Goal: Check status

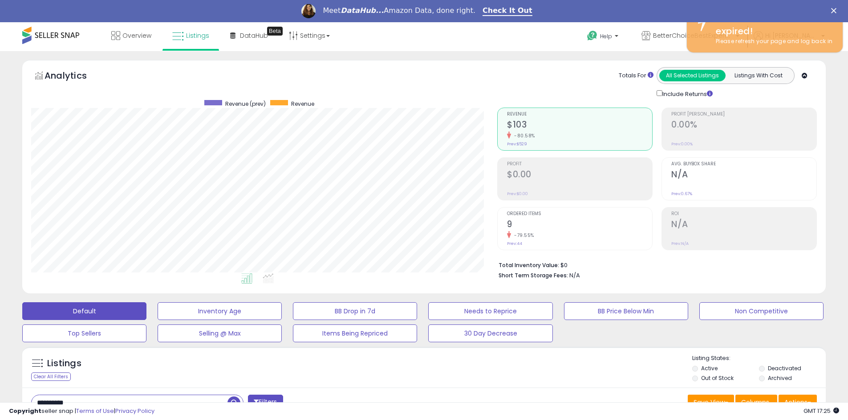
scroll to position [182, 466]
